Goal: Find specific page/section: Find specific page/section

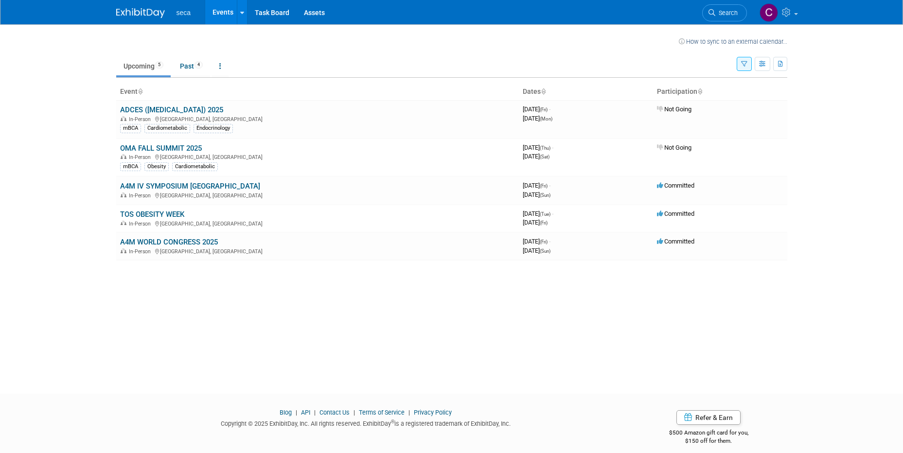
click at [200, 239] on link "A4M WORLD CONGRESS 2025" at bounding box center [169, 242] width 98 height 9
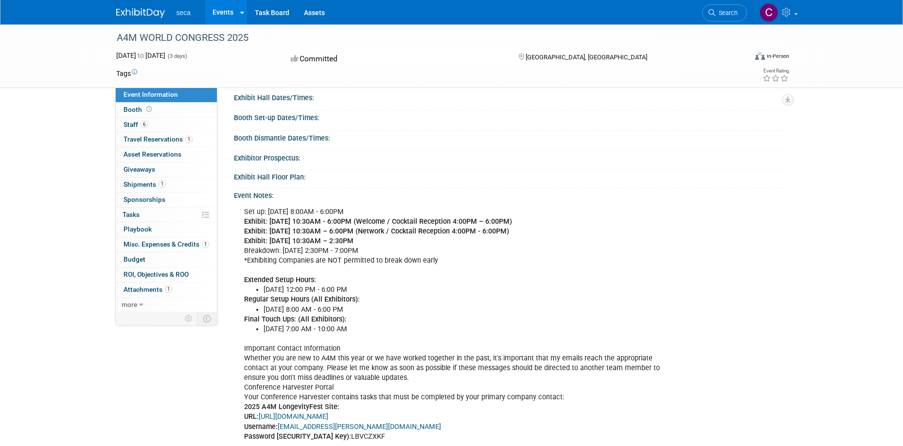
scroll to position [146, 0]
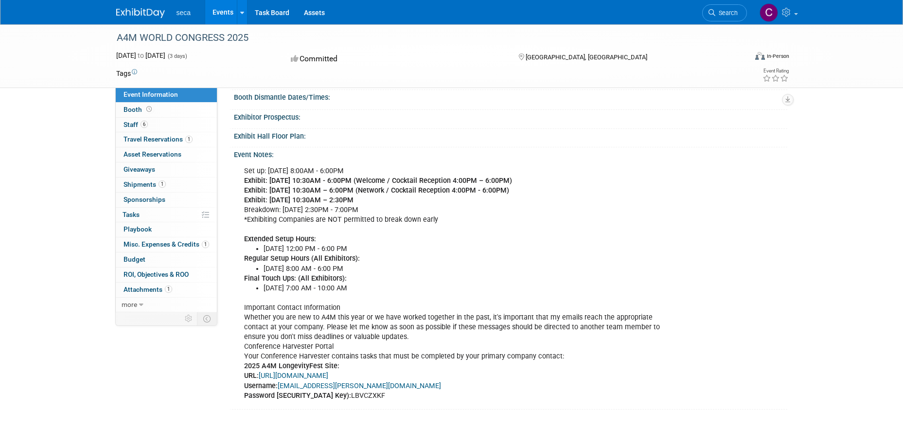
drag, startPoint x: 346, startPoint y: 192, endPoint x: 628, endPoint y: 188, distance: 282.9
click at [628, 188] on div "Set up: [DATE] 8:00AM - 6:00PM Exhibit: [DATE] 10:30AM - 6:00PM (Welcome / Cock…" at bounding box center [458, 283] width 442 height 244
click at [308, 185] on b "Exhibit: Friday December 12th - 10:30AM - 6:00PM (Welcome / Cocktail Reception …" at bounding box center [378, 180] width 268 height 8
drag, startPoint x: 312, startPoint y: 190, endPoint x: 614, endPoint y: 192, distance: 302.8
click at [614, 192] on div "Set up: Thursday December 11th 8:00AM - 6:00PM Exhibit: Friday December 12th - …" at bounding box center [458, 283] width 442 height 244
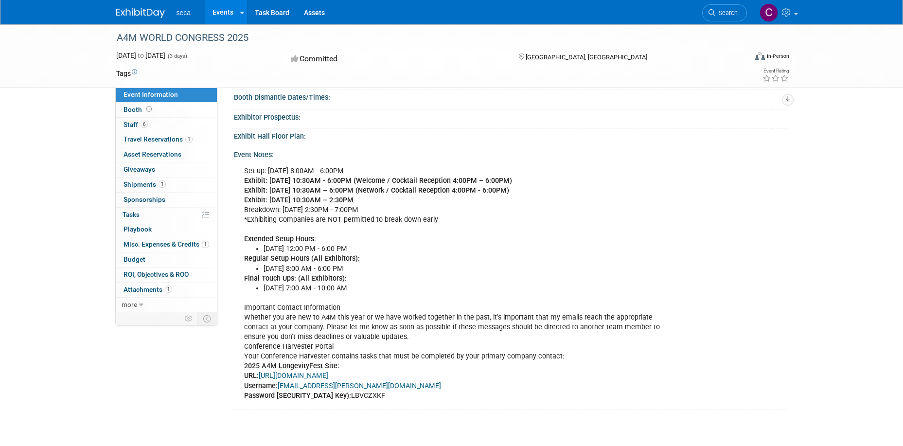
click at [304, 293] on li "Friday, December 12, 2025 | 7:00 AM - 10:00 AM" at bounding box center [468, 288] width 410 height 10
drag, startPoint x: 252, startPoint y: 295, endPoint x: 556, endPoint y: 309, distance: 304.1
click at [556, 309] on div "Set up: Thursday December 11th 8:00AM - 6:00PM Exhibit: Friday December 12th - …" at bounding box center [458, 283] width 442 height 244
click at [153, 135] on link "1 Travel Reservations 1" at bounding box center [166, 139] width 101 height 15
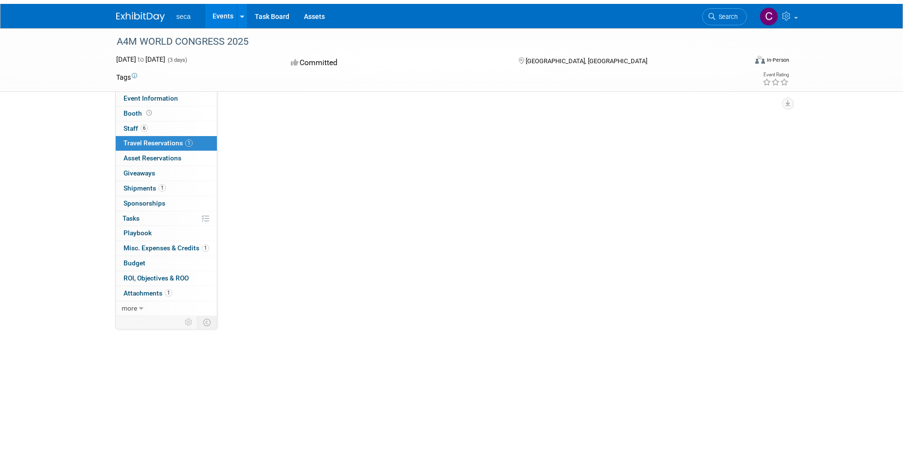
scroll to position [0, 0]
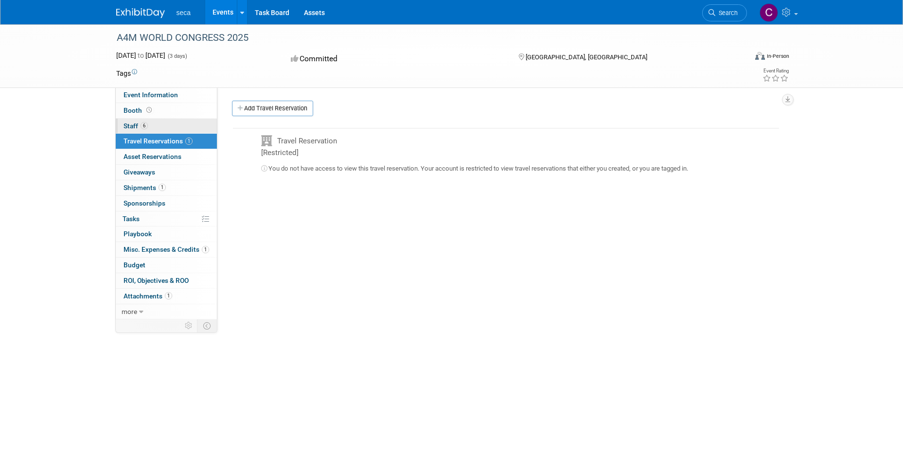
click at [177, 125] on link "6 Staff 6" at bounding box center [166, 126] width 101 height 15
